Goal: Transaction & Acquisition: Purchase product/service

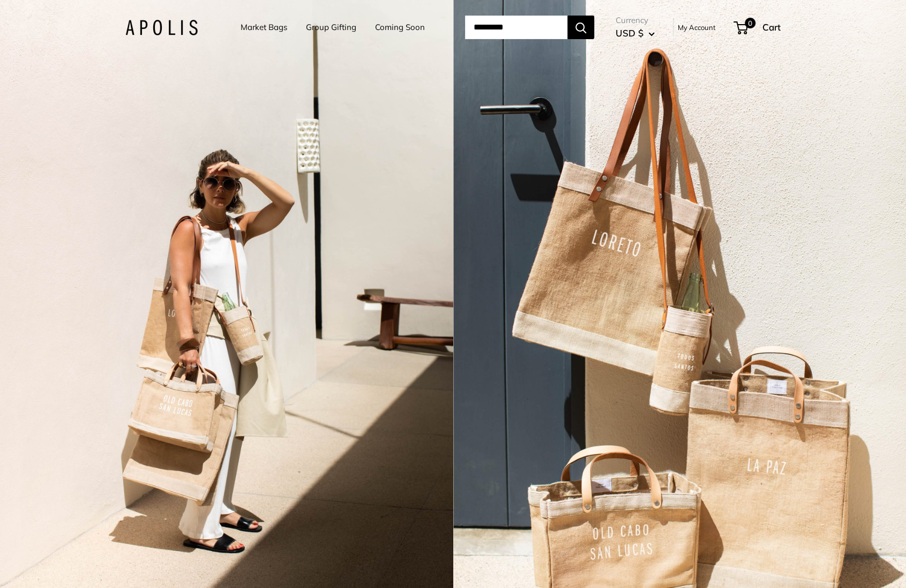
click at [401, 30] on link "Coming Soon" at bounding box center [400, 27] width 50 height 15
click at [179, 275] on div "2 / 3" at bounding box center [226, 294] width 453 height 588
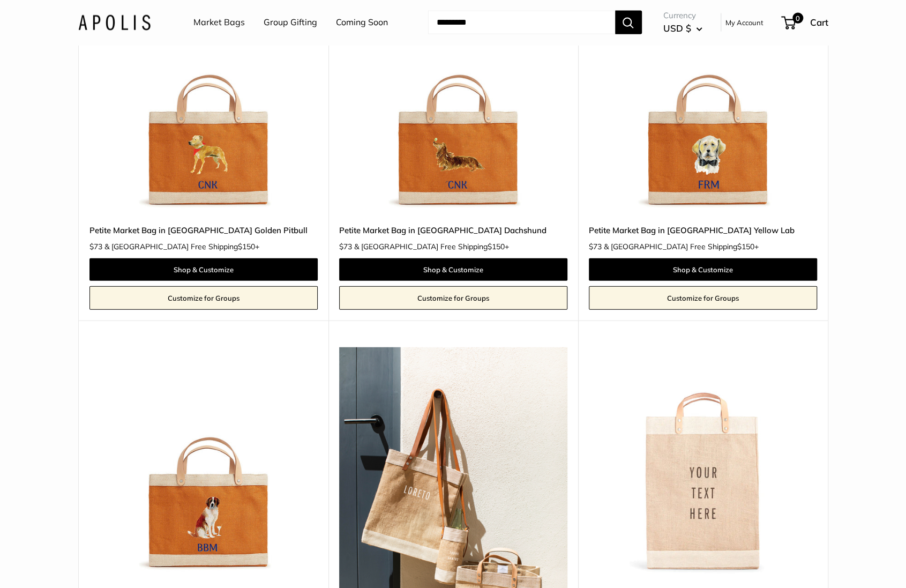
scroll to position [1679, 0]
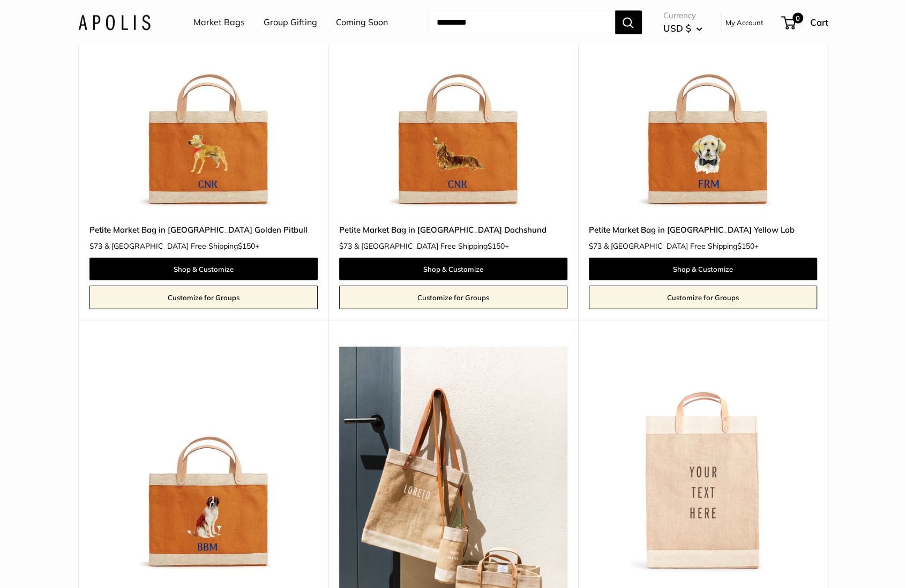
click at [0, 0] on img at bounding box center [0, 0] width 0 height 0
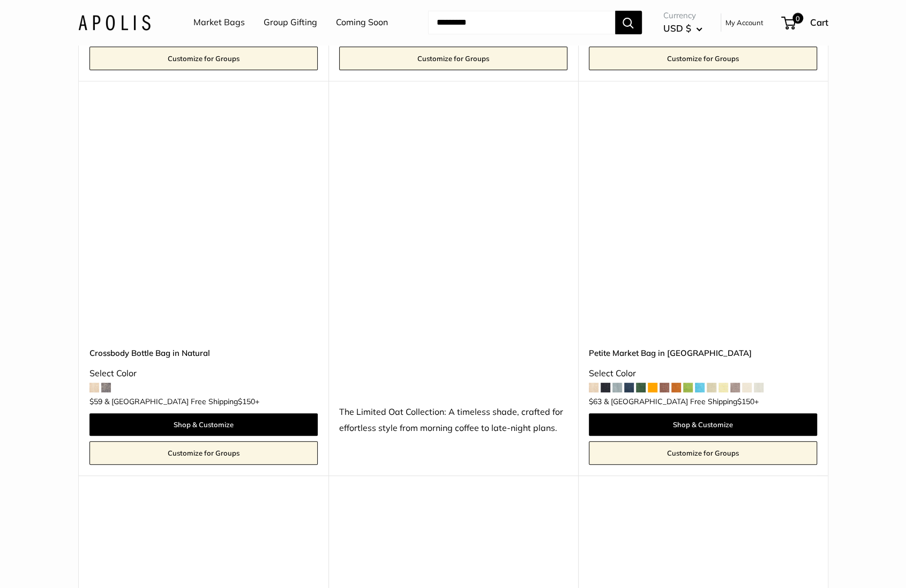
scroll to position [2795, 0]
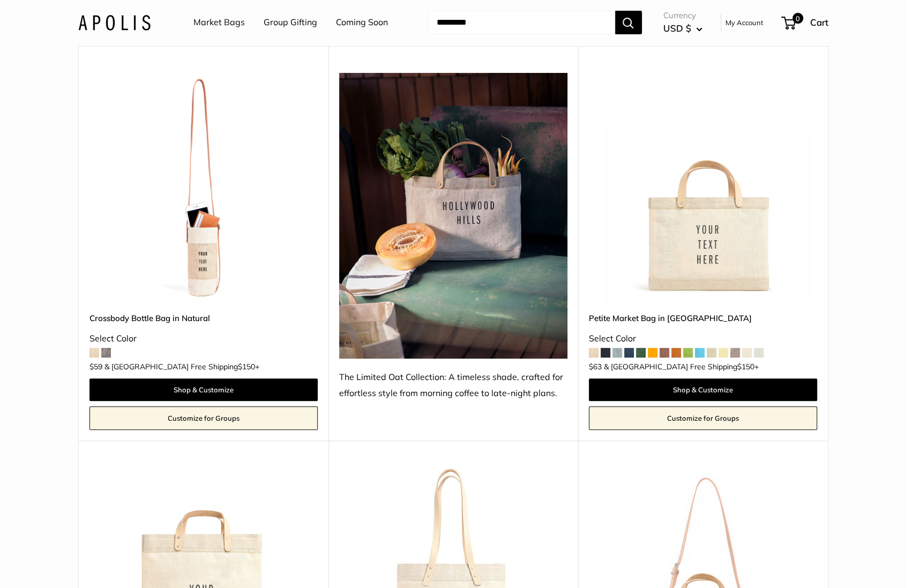
click at [0, 0] on img at bounding box center [0, 0] width 0 height 0
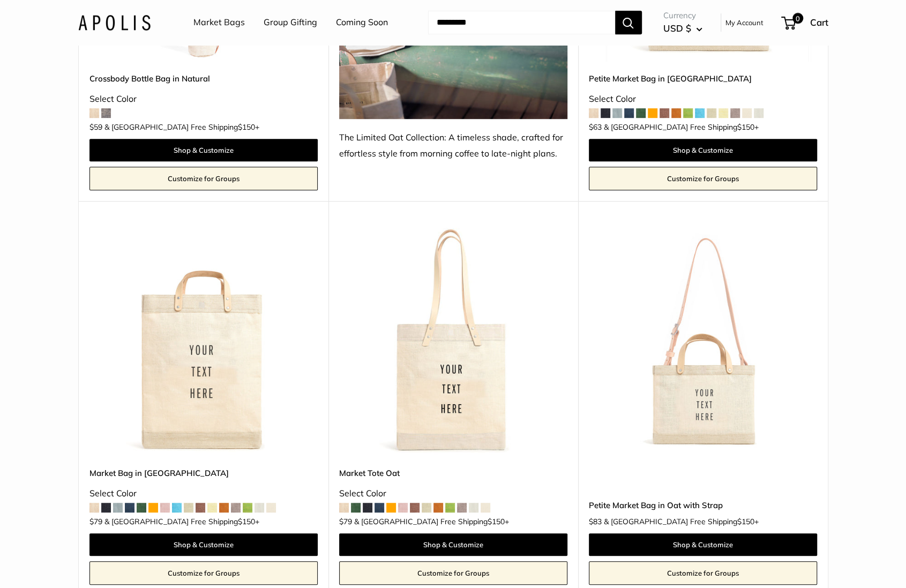
scroll to position [3042, 0]
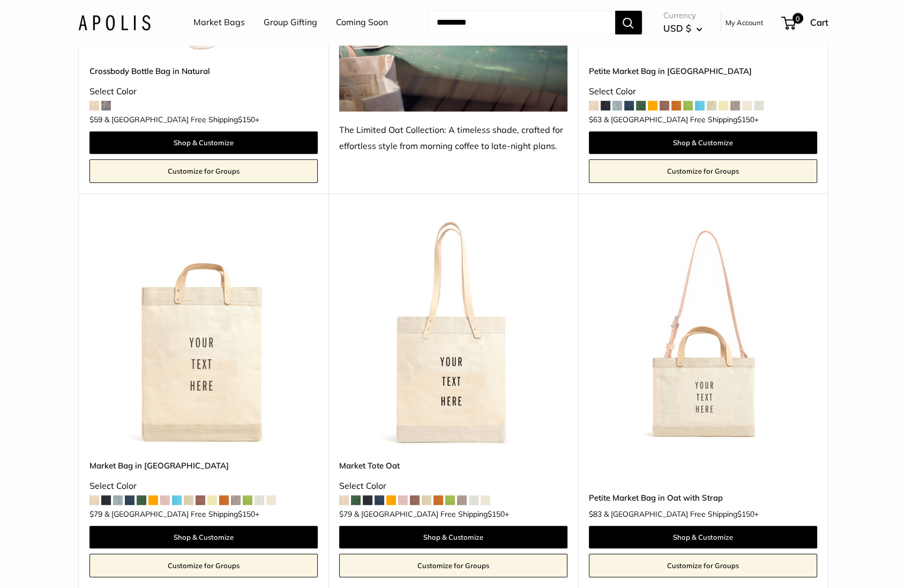
click at [0, 0] on img at bounding box center [0, 0] width 0 height 0
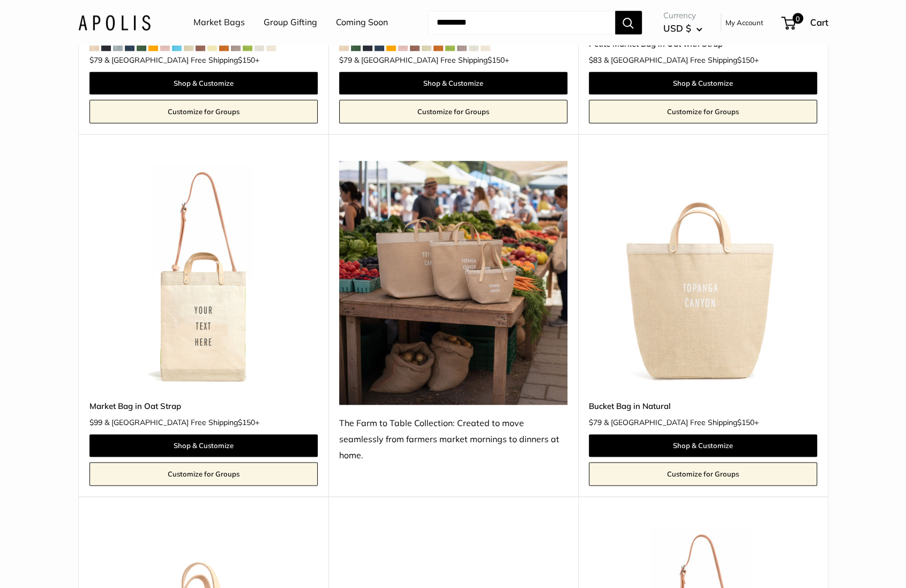
scroll to position [3511, 0]
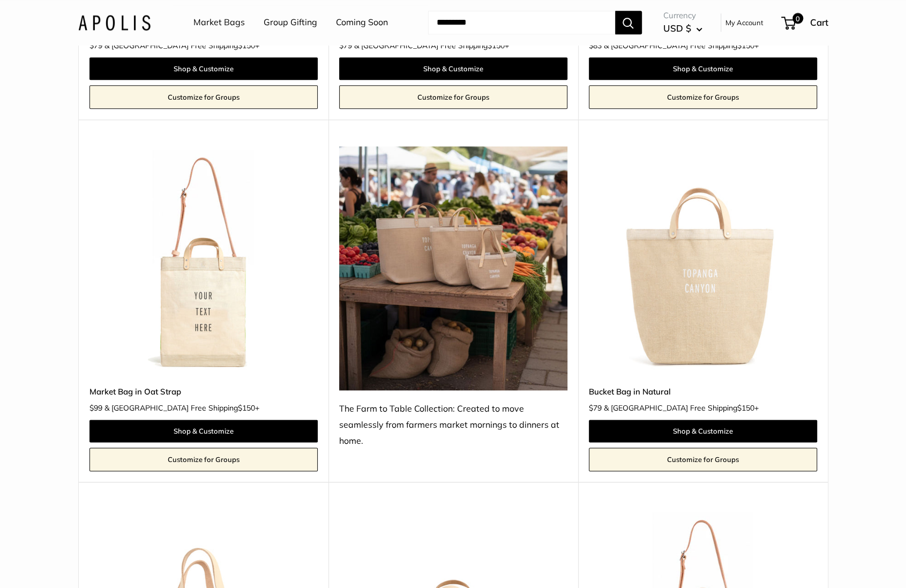
click at [0, 0] on img at bounding box center [0, 0] width 0 height 0
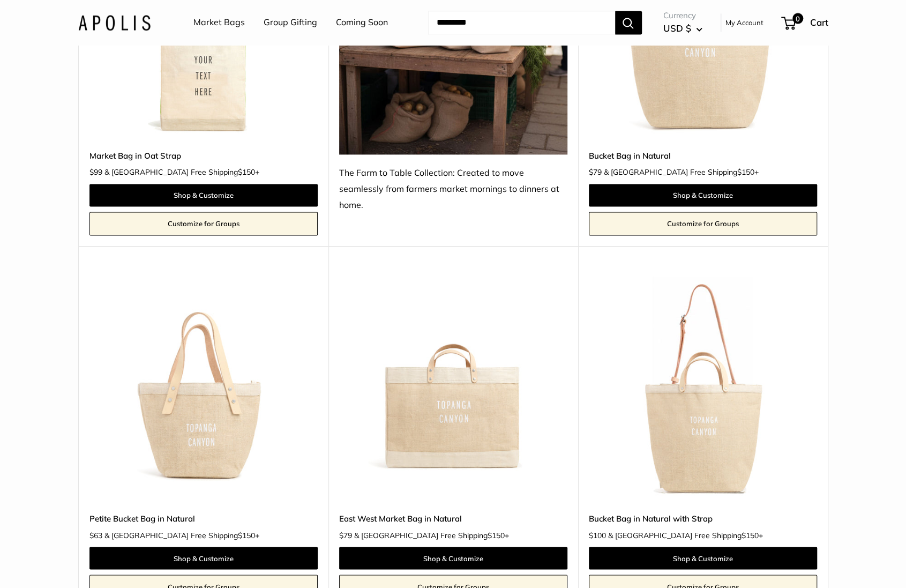
scroll to position [3753, 0]
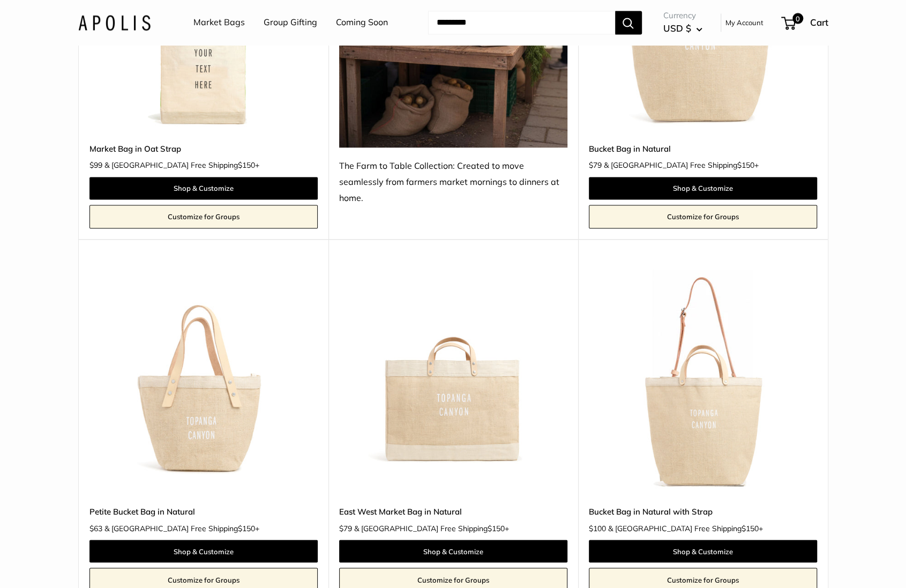
click at [0, 0] on img at bounding box center [0, 0] width 0 height 0
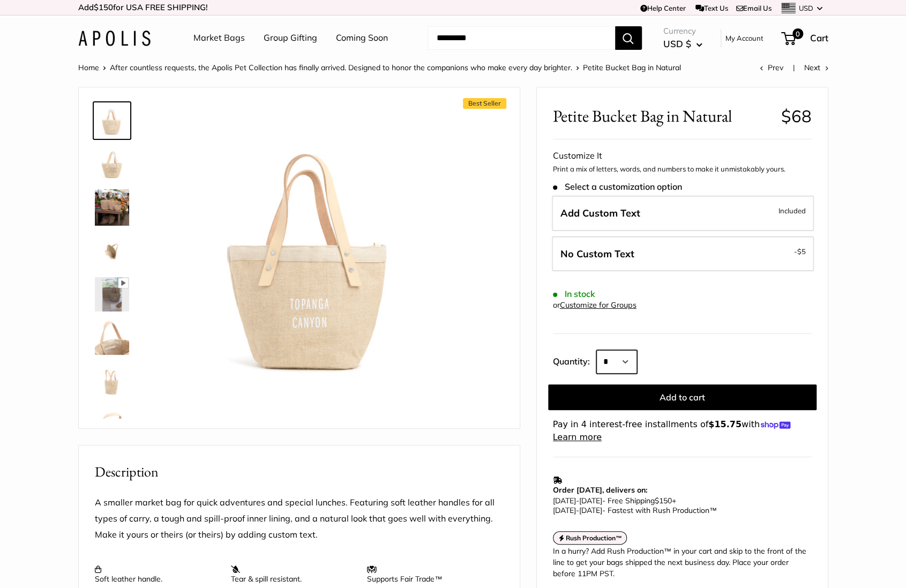
click at [632, 363] on select "* * * * * * * * * *** *** *** *** *** *** *** *** *** *** *** *** *** *** *** *…" at bounding box center [616, 362] width 41 height 24
select select "**"
click at [596, 350] on select "* * * * * * * * * *** *** *** *** *** *** *** *** *** *** *** *** *** *** *** *…" at bounding box center [616, 362] width 41 height 24
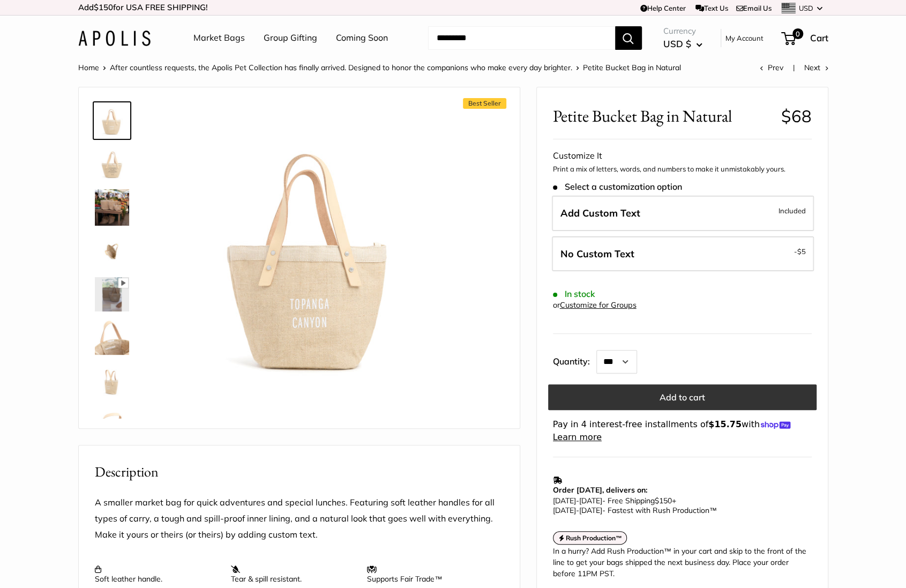
click at [720, 399] on button "Add to cart" at bounding box center [682, 397] width 268 height 26
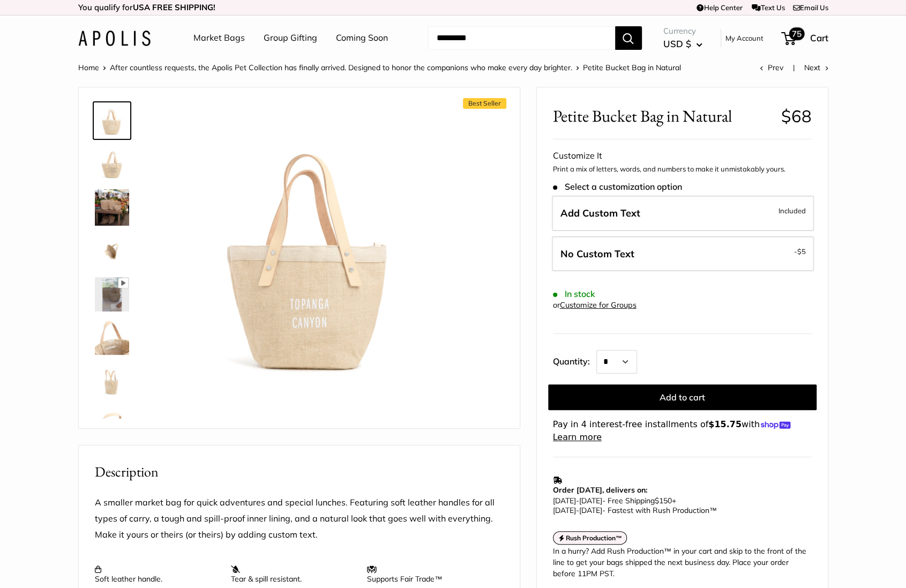
click at [795, 39] on span "75" at bounding box center [797, 33] width 16 height 13
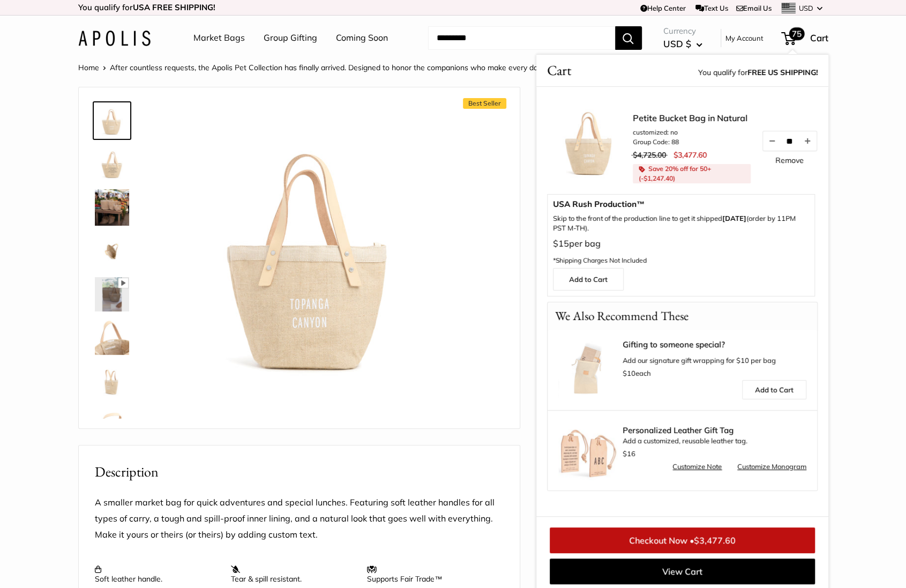
click at [797, 157] on link "Remove" at bounding box center [789, 160] width 28 height 8
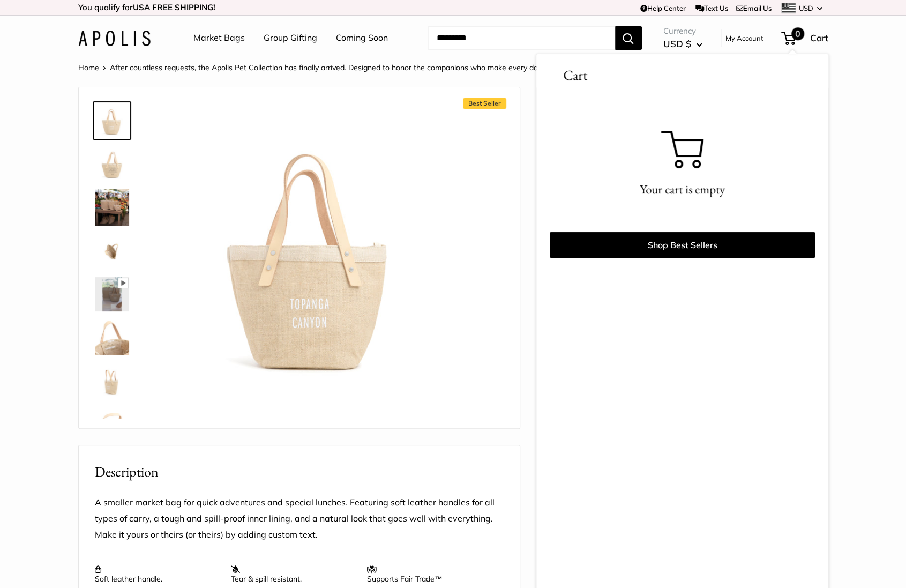
scroll to position [4, 0]
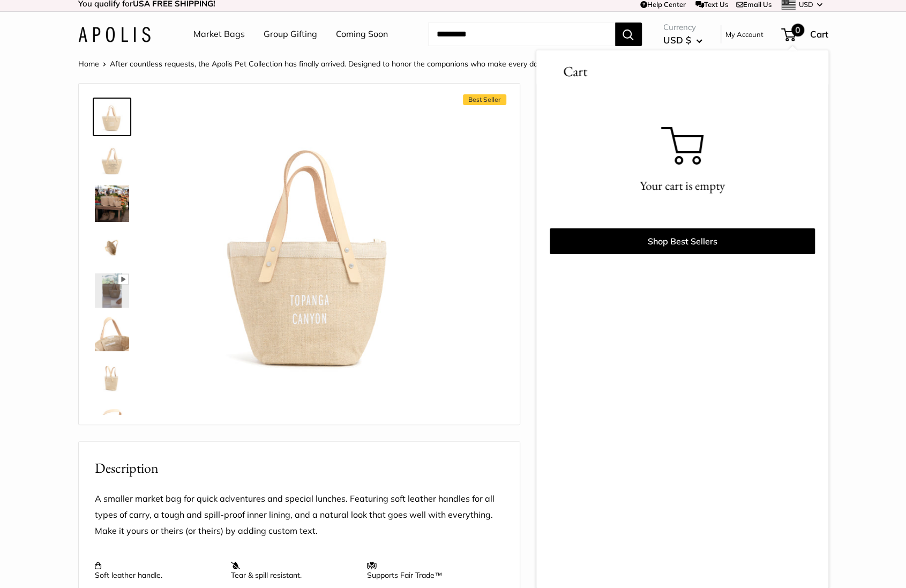
click at [214, 39] on link "Market Bags" at bounding box center [218, 34] width 51 height 16
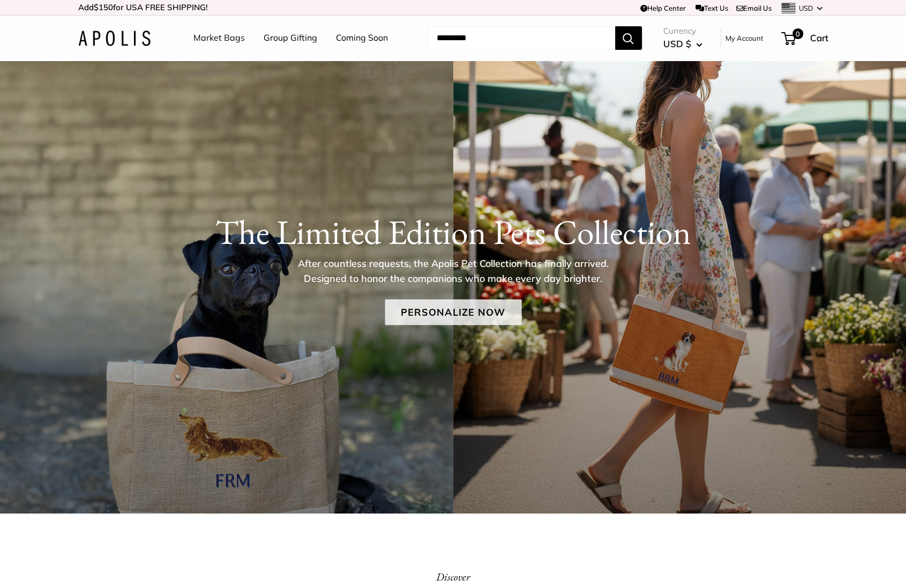
click at [416, 306] on link "Personalize Now" at bounding box center [453, 313] width 137 height 26
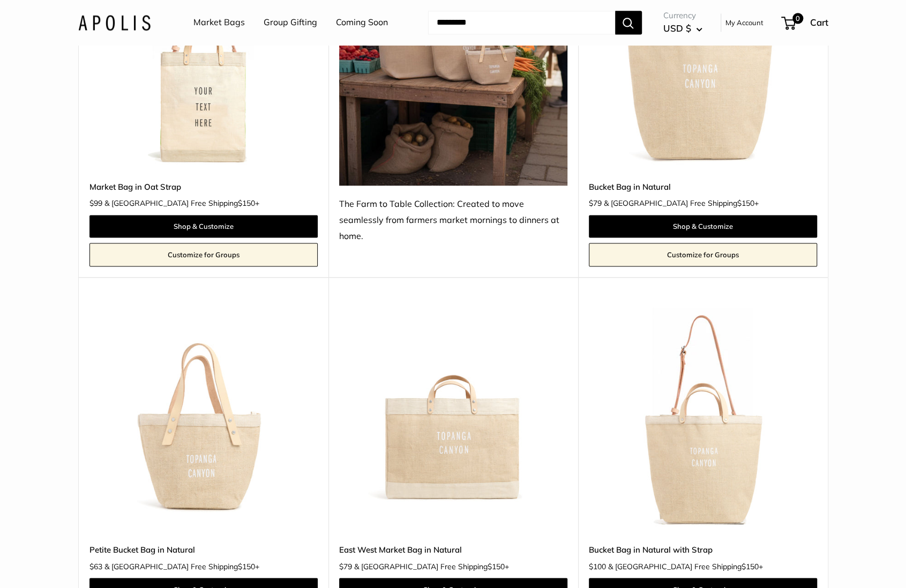
scroll to position [3670, 0]
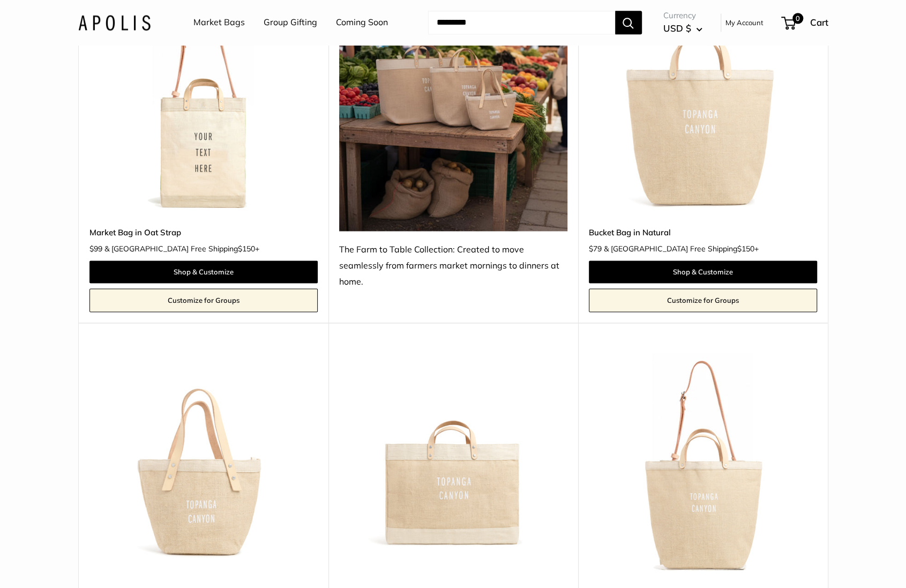
click at [0, 0] on img at bounding box center [0, 0] width 0 height 0
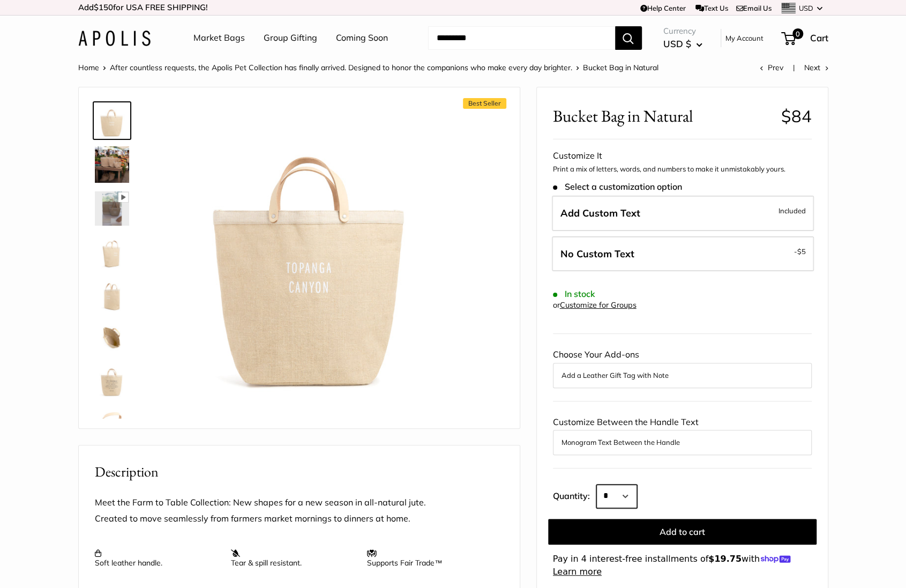
click at [619, 495] on select "* * * * * * * * * *** *** *** *** *** *** *** *** *** *** *** *** *** *** *** *…" at bounding box center [616, 496] width 41 height 24
select select "***"
click at [596, 484] on select "* * * * * * * * * *** *** *** *** *** *** *** *** *** *** *** *** *** *** *** *…" at bounding box center [616, 496] width 41 height 24
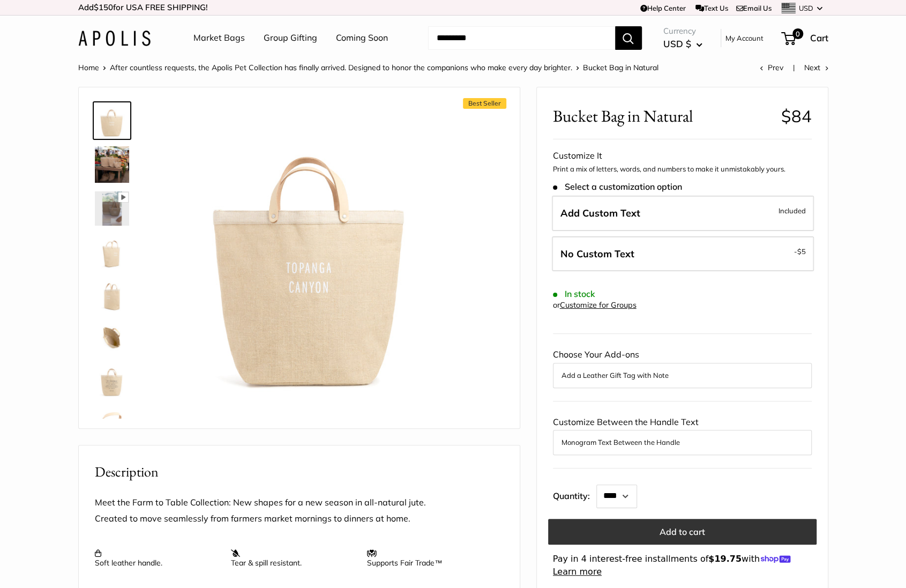
click at [661, 535] on button "Add to cart" at bounding box center [682, 532] width 268 height 26
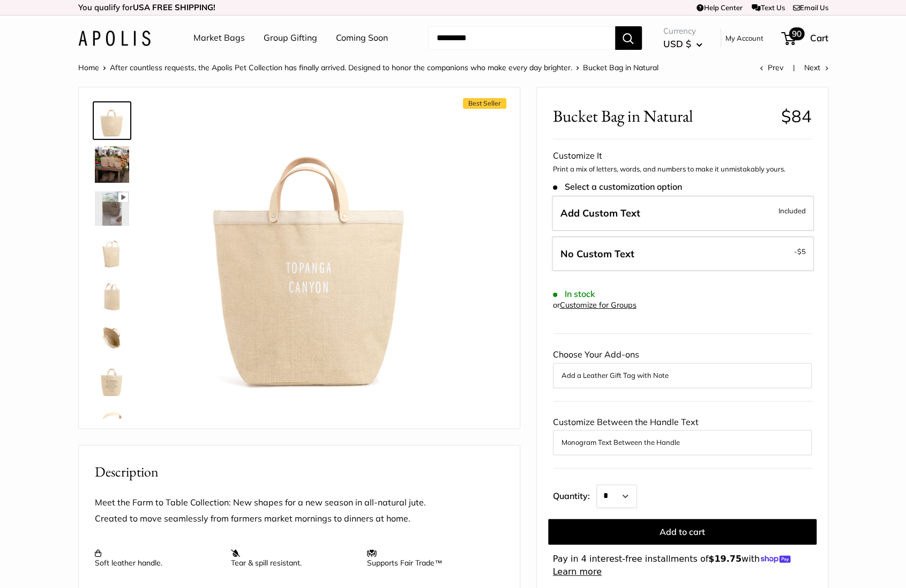
click at [792, 37] on span "90" at bounding box center [797, 33] width 16 height 13
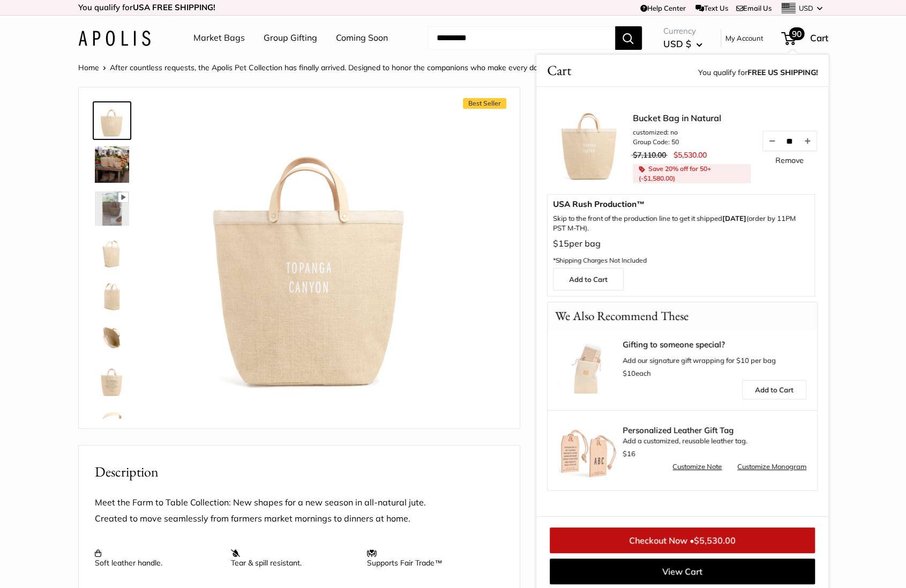
click at [792, 161] on link "Remove" at bounding box center [789, 160] width 28 height 8
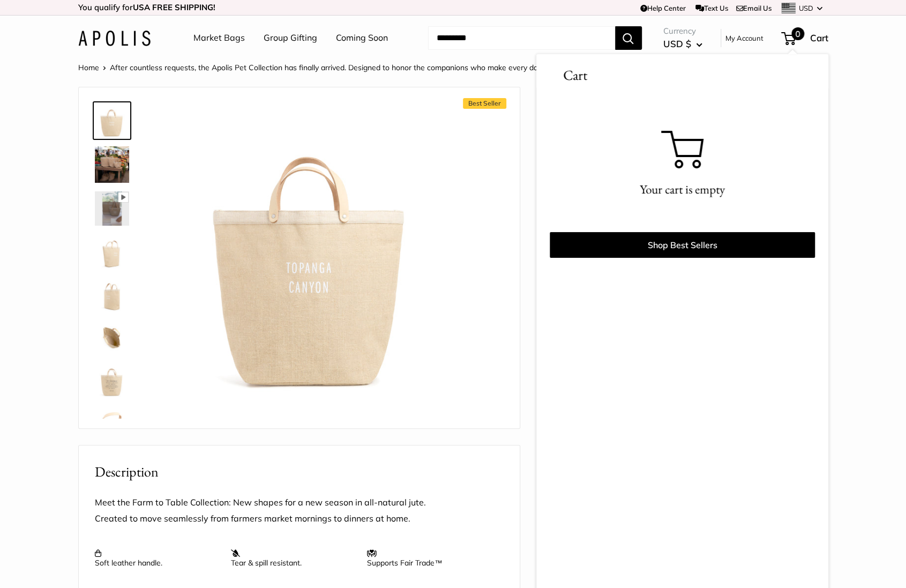
scroll to position [4, 0]
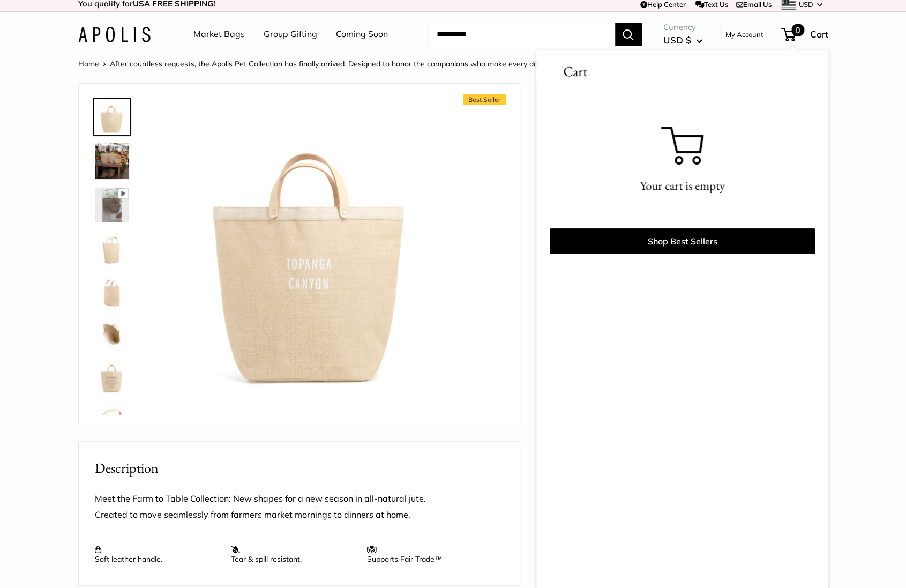
click at [148, 40] on img at bounding box center [114, 35] width 72 height 16
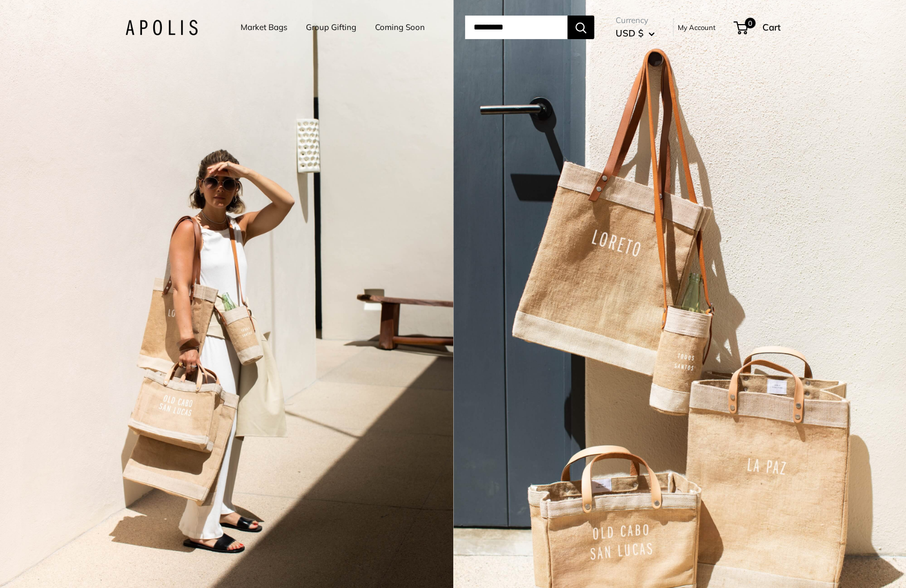
click at [323, 143] on div "2 / 3" at bounding box center [226, 294] width 453 height 588
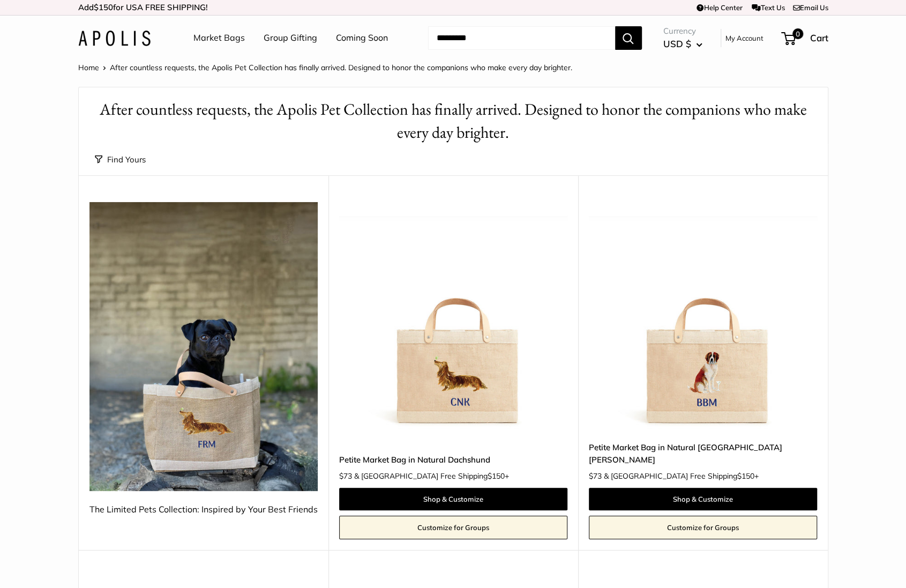
click at [209, 38] on link "Market Bags" at bounding box center [218, 38] width 51 height 16
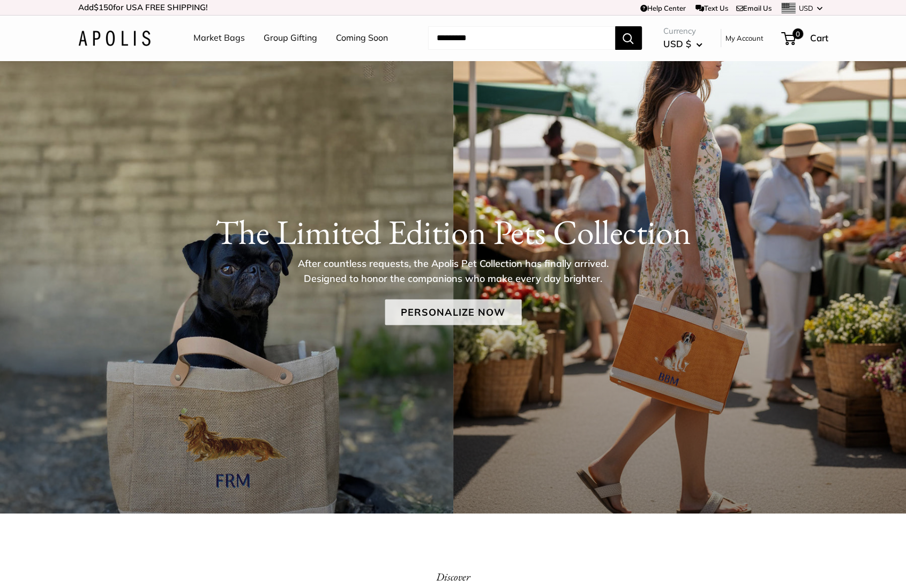
click at [444, 305] on link "Personalize Now" at bounding box center [453, 313] width 137 height 26
